Goal: Find specific fact: Find specific fact

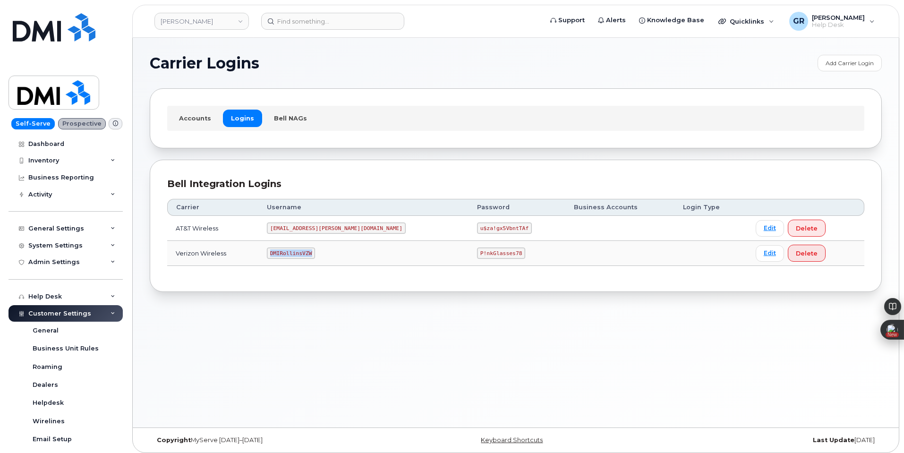
drag, startPoint x: 288, startPoint y: 251, endPoint x: 337, endPoint y: 253, distance: 49.6
click at [337, 253] on td "DMIRollinsVZW" at bounding box center [363, 253] width 210 height 25
drag, startPoint x: 435, startPoint y: 252, endPoint x: 429, endPoint y: 238, distance: 15.4
click at [477, 252] on code "P!nkGlasses78" at bounding box center [501, 253] width 48 height 11
click at [477, 255] on code "P!nkGlasses78" at bounding box center [501, 253] width 48 height 11
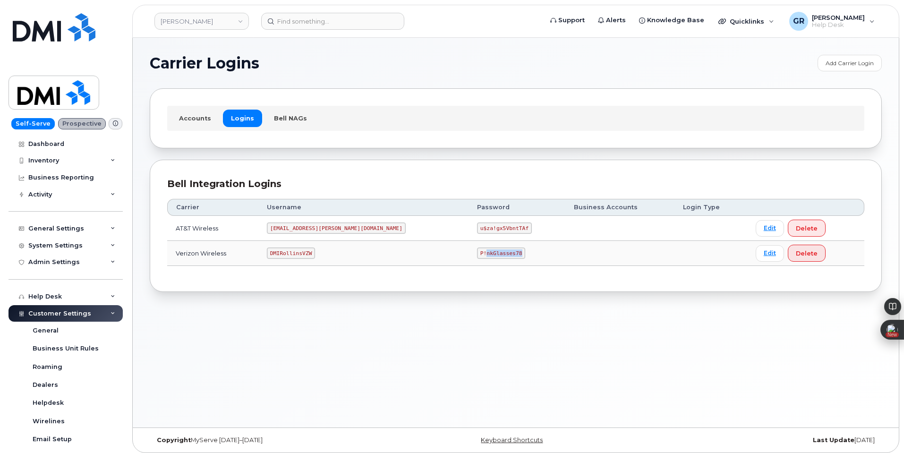
click at [477, 255] on code "P!nkGlasses78" at bounding box center [501, 253] width 48 height 11
click at [477, 254] on code "P!nkGlasses78" at bounding box center [501, 253] width 48 height 11
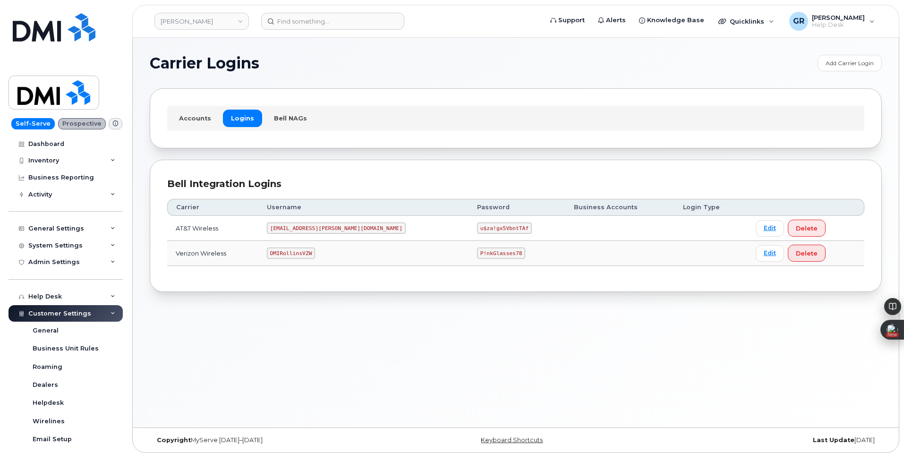
click at [303, 249] on code "DMIRollinsVZW" at bounding box center [291, 253] width 48 height 11
click at [304, 65] on h1 "Carrier Logins" at bounding box center [481, 63] width 663 height 15
click at [477, 227] on code "u$za!gx5VbntTAf" at bounding box center [504, 228] width 55 height 11
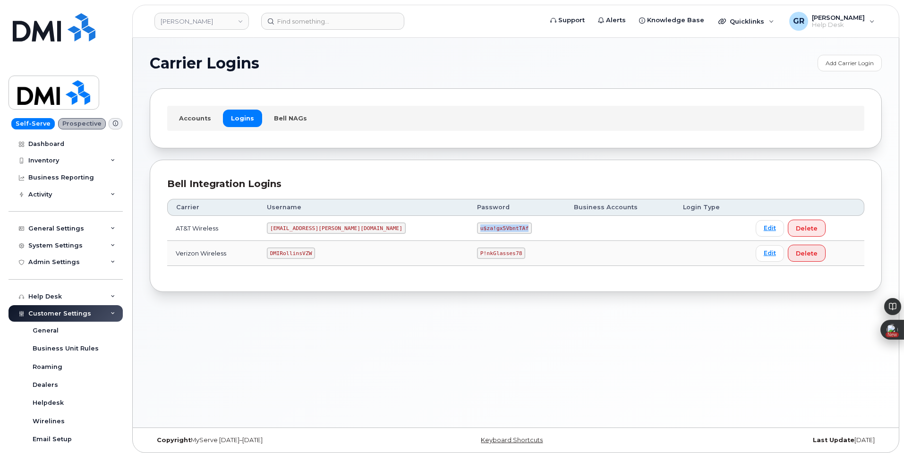
copy code "u$za!gx5VbntTAf"
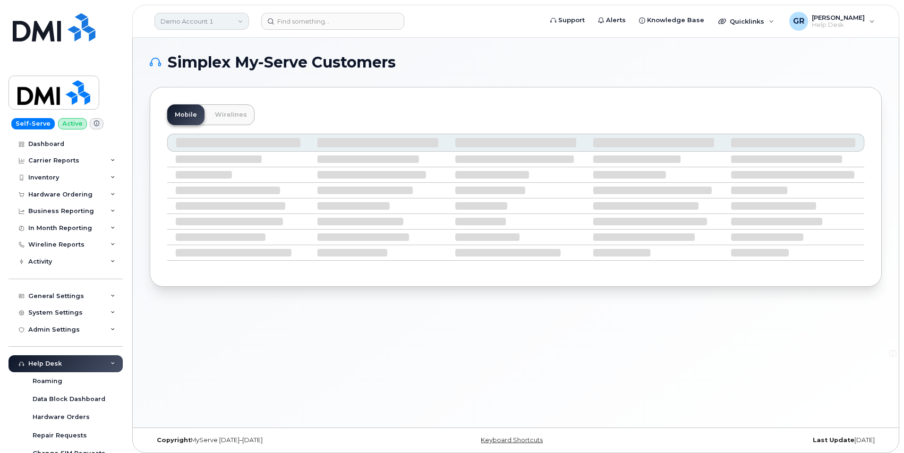
click at [224, 18] on link "Demo Account 1" at bounding box center [201, 21] width 94 height 17
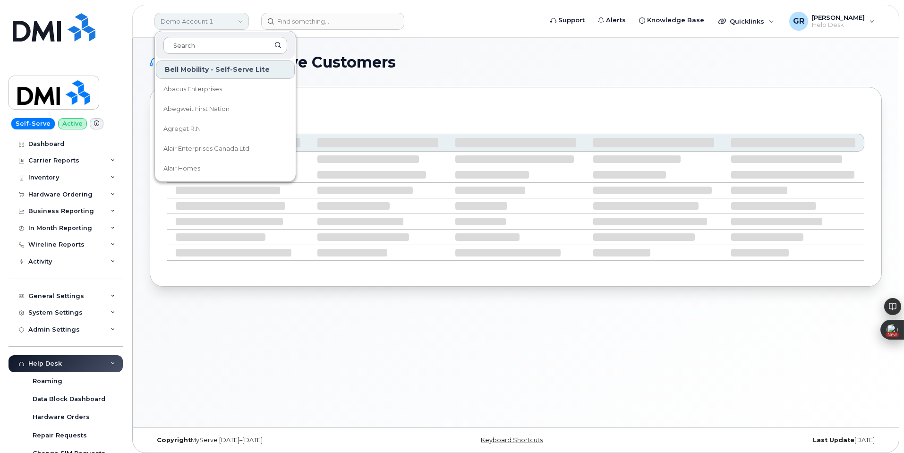
click at [221, 20] on link "Demo Account 1" at bounding box center [201, 21] width 94 height 17
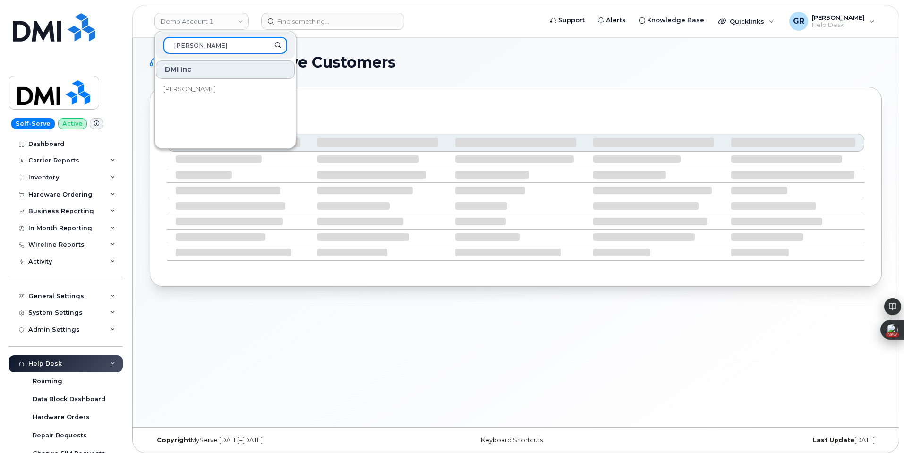
type input "rollins"
click at [195, 77] on div "DMI Inc" at bounding box center [225, 69] width 139 height 18
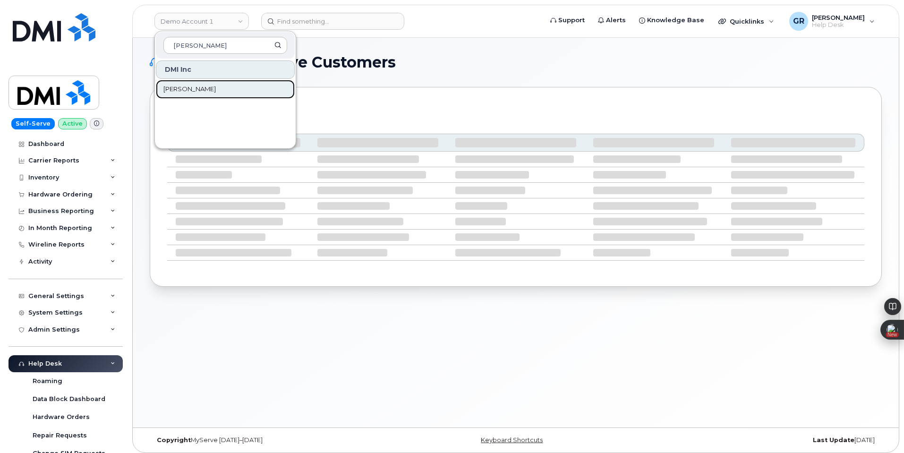
click at [191, 86] on link "[PERSON_NAME]" at bounding box center [225, 89] width 139 height 19
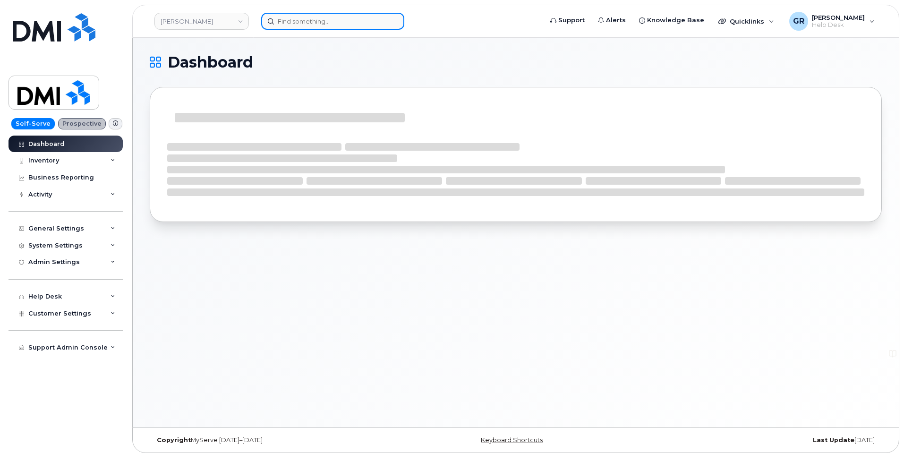
click at [296, 24] on input at bounding box center [332, 21] width 143 height 17
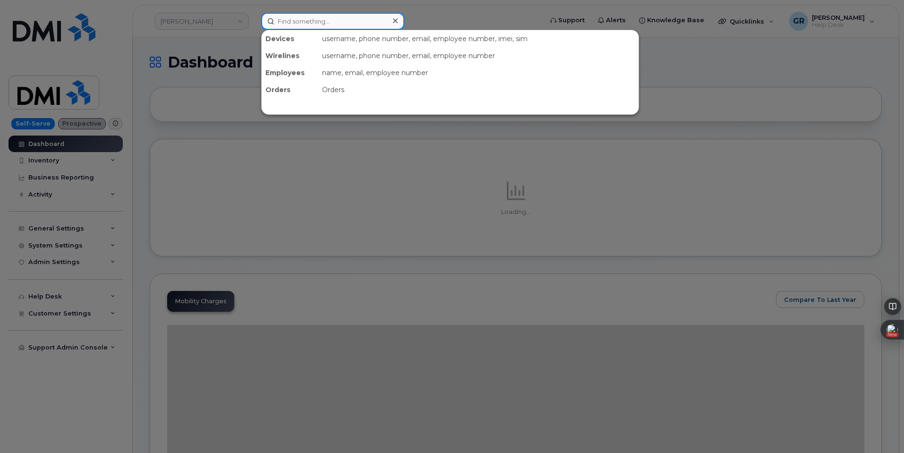
click at [352, 25] on input at bounding box center [332, 21] width 143 height 17
paste input "4124035095"
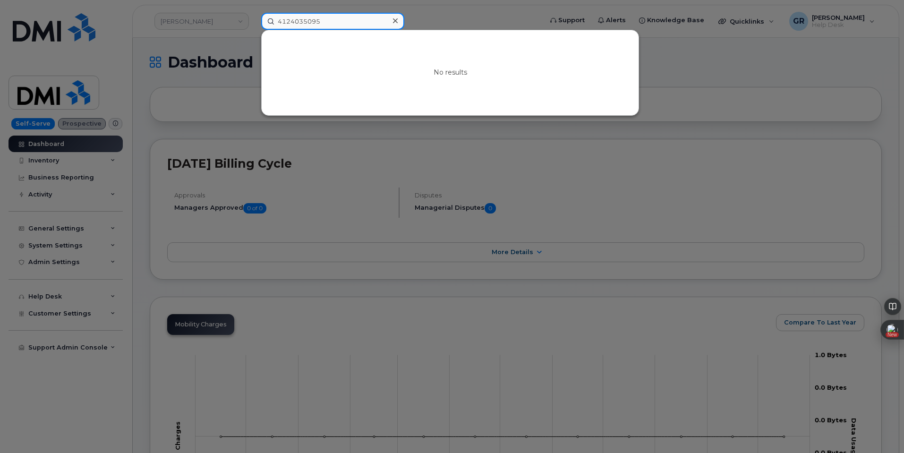
type input "4124035095"
